Goal: Use online tool/utility: Utilize a website feature to perform a specific function

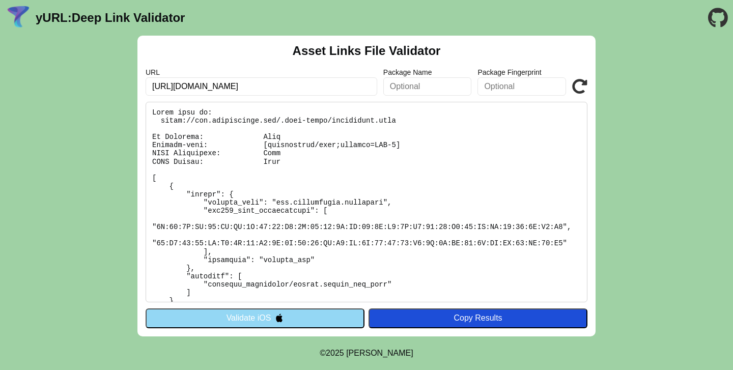
click at [253, 294] on pre at bounding box center [367, 202] width 442 height 201
click at [253, 323] on button "Validate iOS" at bounding box center [255, 318] width 219 height 19
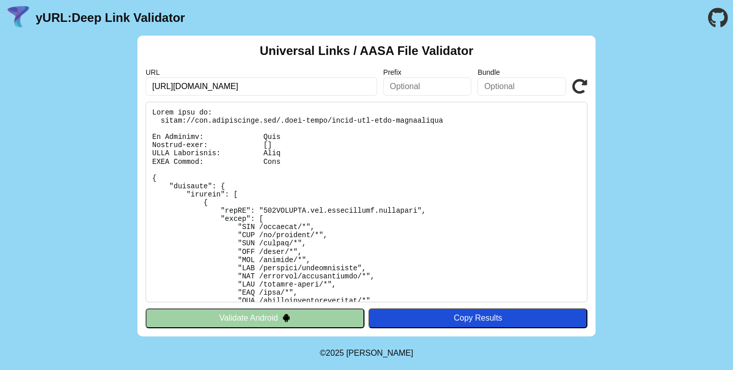
click at [266, 314] on button "Validate Android" at bounding box center [255, 318] width 219 height 19
